Goal: Browse casually

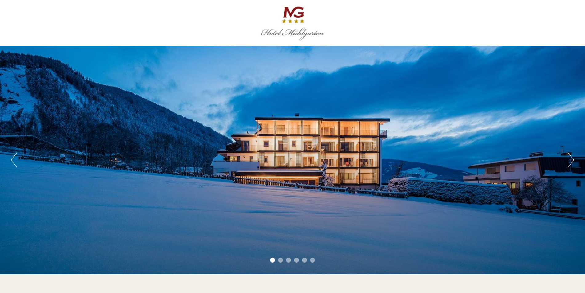
click at [569, 161] on button "Next" at bounding box center [570, 159] width 6 height 15
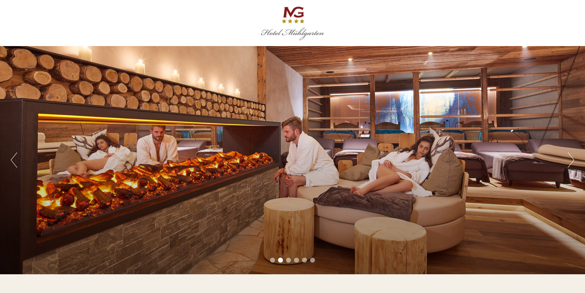
click at [569, 161] on button "Next" at bounding box center [570, 159] width 6 height 15
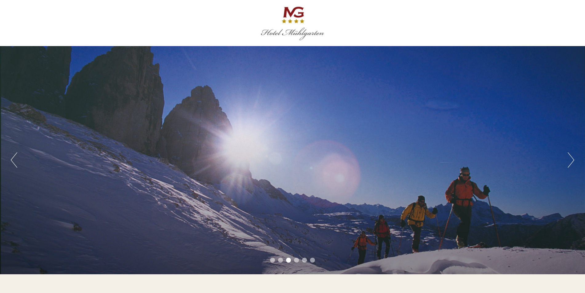
click at [569, 161] on button "Next" at bounding box center [570, 159] width 6 height 15
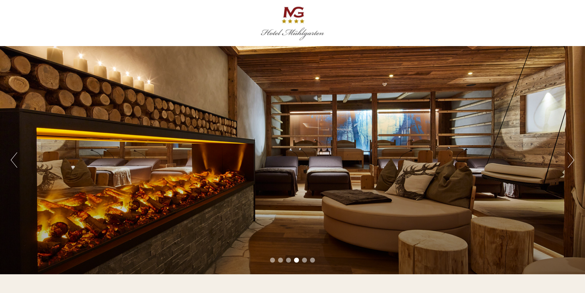
click at [569, 161] on button "Next" at bounding box center [570, 159] width 6 height 15
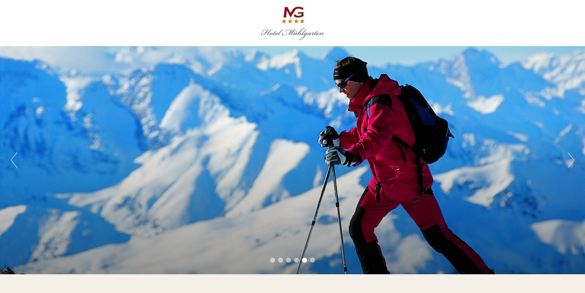
click at [569, 161] on button "Next" at bounding box center [570, 159] width 6 height 15
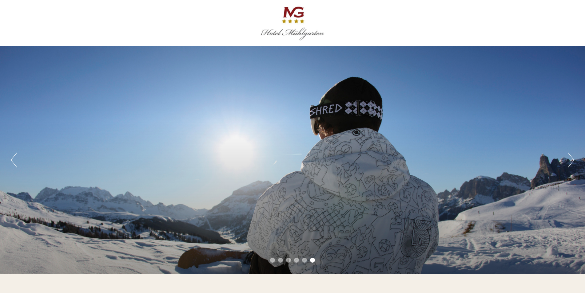
click at [569, 161] on button "Next" at bounding box center [570, 159] width 6 height 15
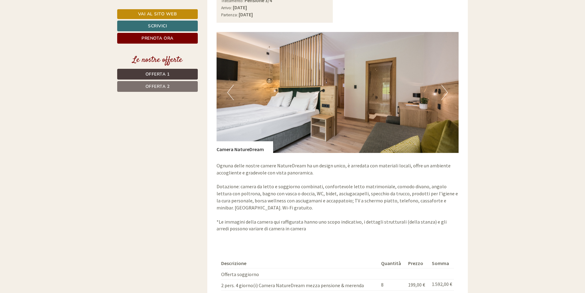
scroll to position [1066, 0]
